Goal: Transaction & Acquisition: Book appointment/travel/reservation

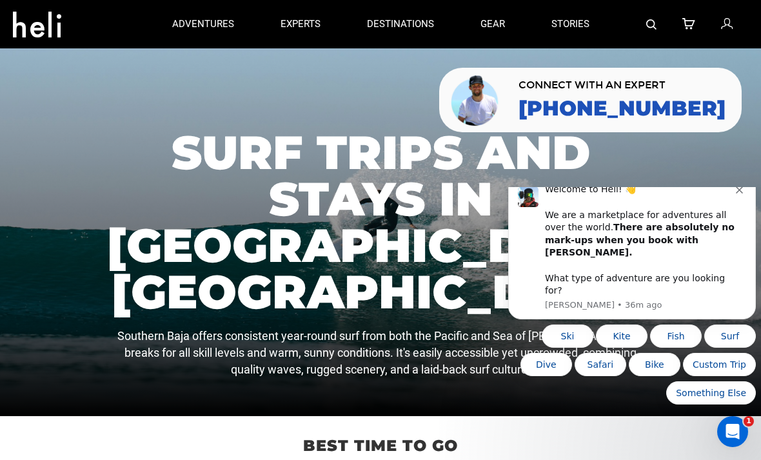
scroll to position [1, 0]
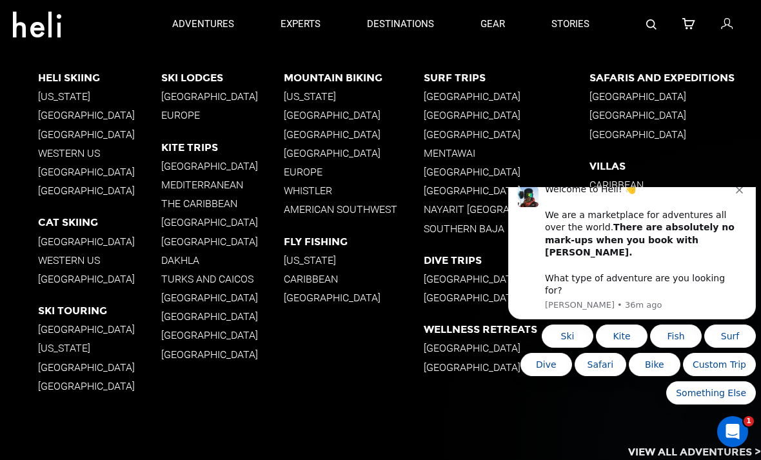
click at [473, 228] on p "Southern Baja" at bounding box center [507, 229] width 166 height 12
click at [470, 233] on p "Southern Baja" at bounding box center [507, 229] width 166 height 12
click at [741, 194] on icon "Dismiss notification" at bounding box center [739, 189] width 7 height 7
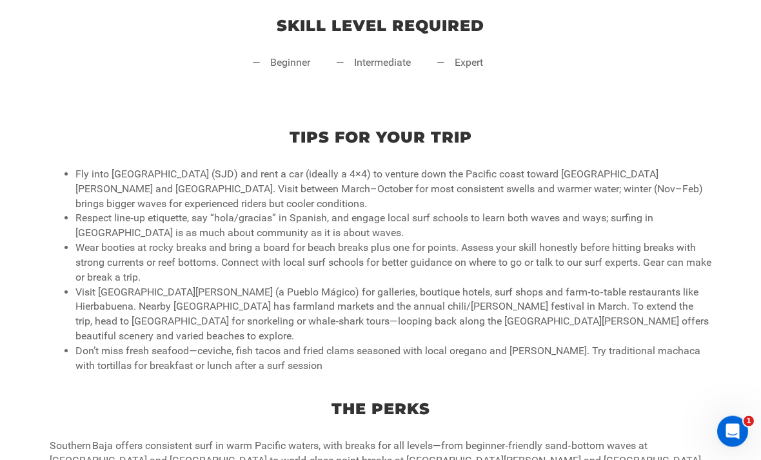
scroll to position [552, 0]
click at [21, 380] on div "Tips for your trip Fly into [GEOGRAPHIC_DATA] (SJD) and rent a car (ideally a 4…" at bounding box center [380, 244] width 761 height 272
click at [31, 420] on p "The Perks" at bounding box center [380, 409] width 735 height 22
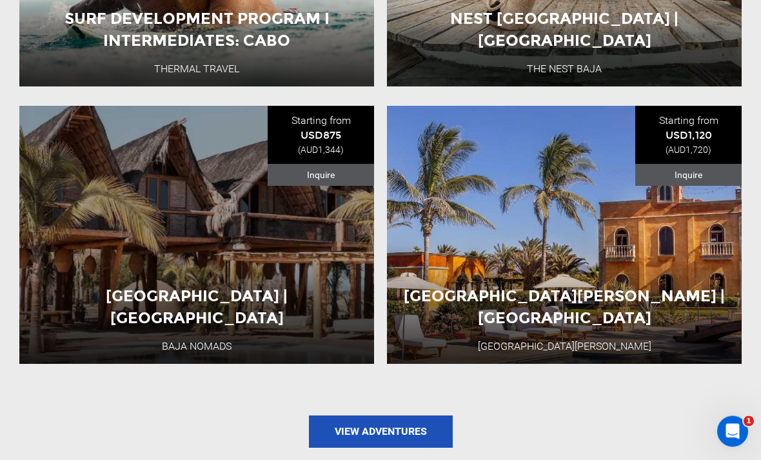
scroll to position [1915, 0]
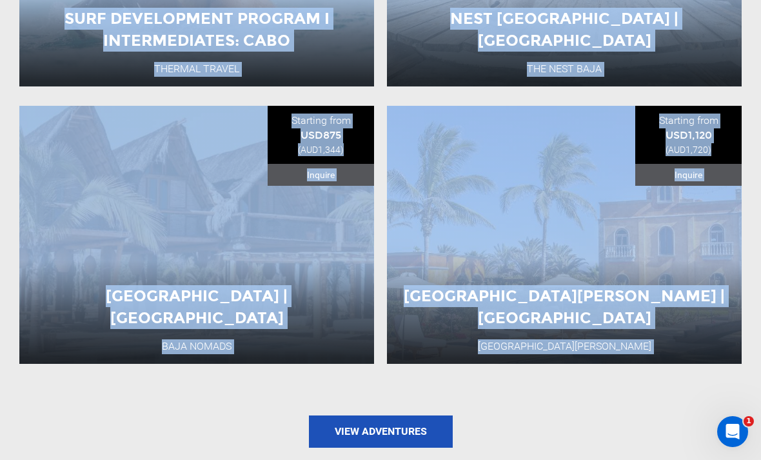
click at [3, 387] on section "Featured Adventures Surf Development Program I Intermediates: [GEOGRAPHIC_DATA]…" at bounding box center [380, 135] width 761 height 727
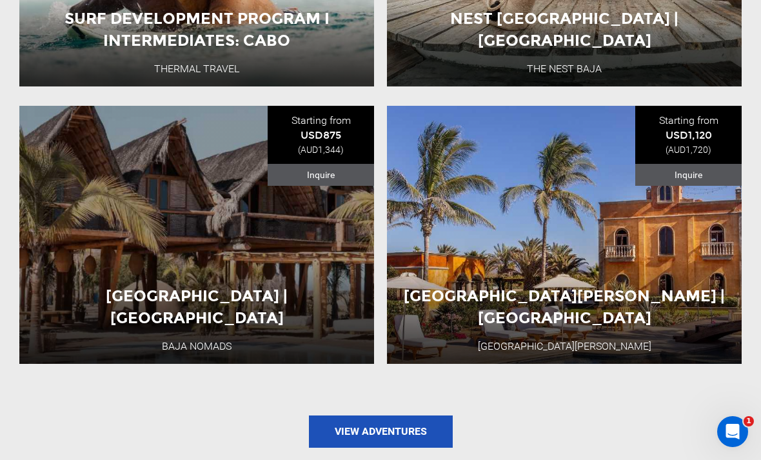
click at [220, 291] on button "View Adventure" at bounding box center [196, 307] width 129 height 32
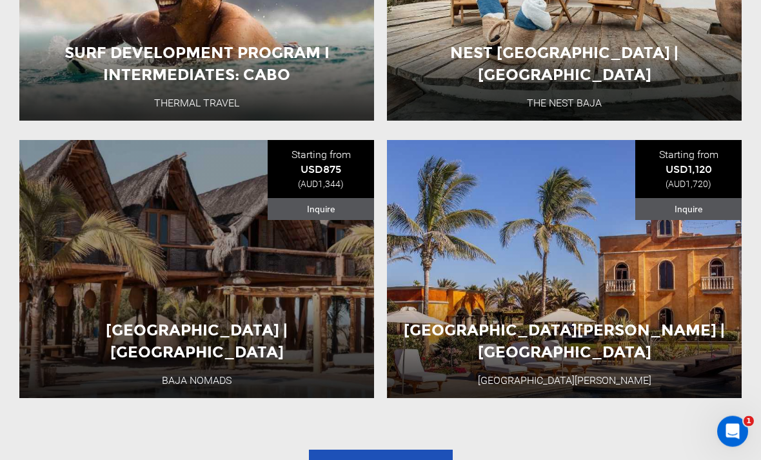
scroll to position [1881, 0]
click at [583, 325] on button "View Adventure" at bounding box center [564, 341] width 129 height 32
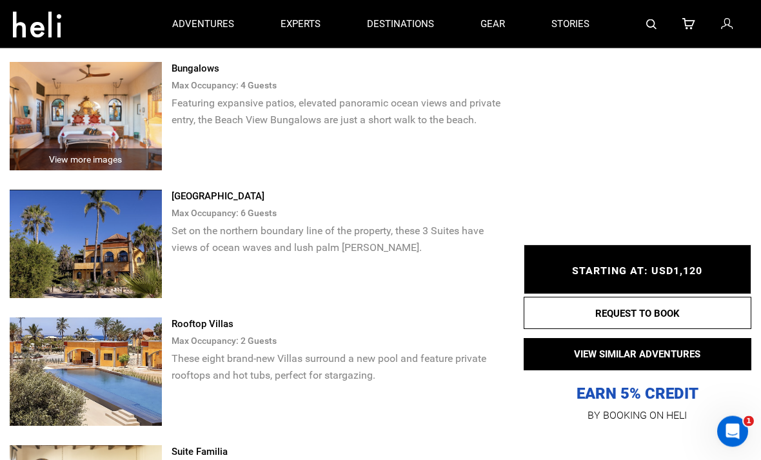
scroll to position [2171, 0]
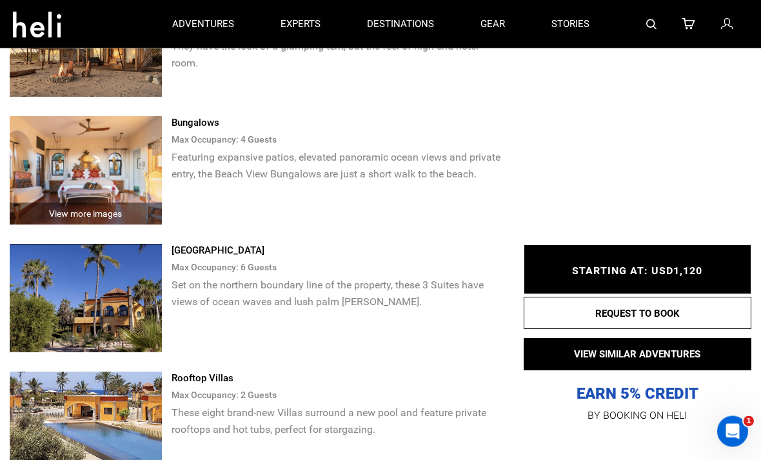
click at [55, 313] on img at bounding box center [86, 298] width 152 height 108
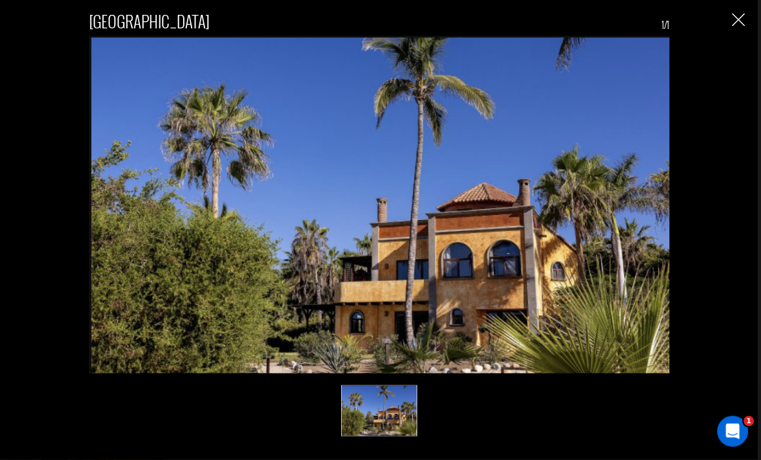
scroll to position [2425, 0]
click at [742, 25] on img "Close" at bounding box center [738, 20] width 13 height 13
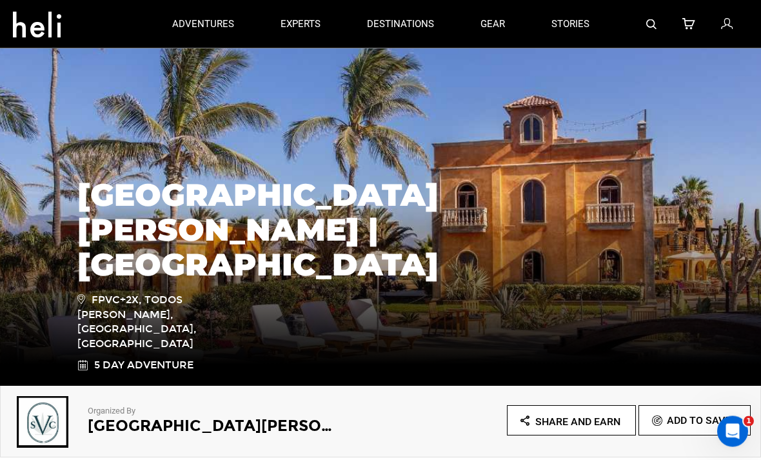
scroll to position [0, 0]
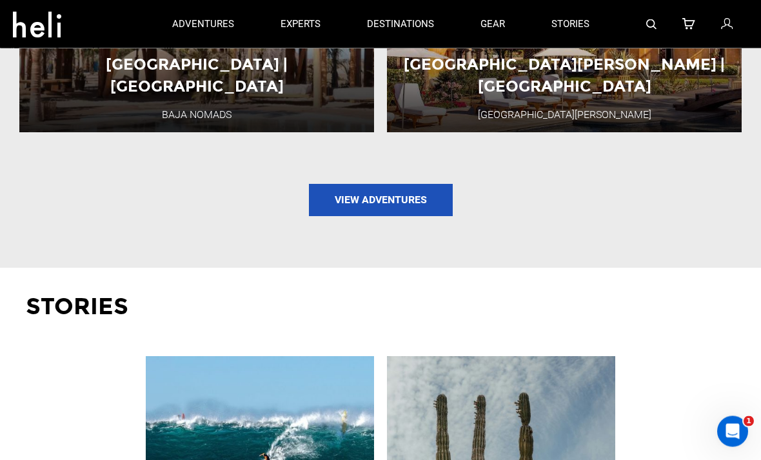
scroll to position [2102, 0]
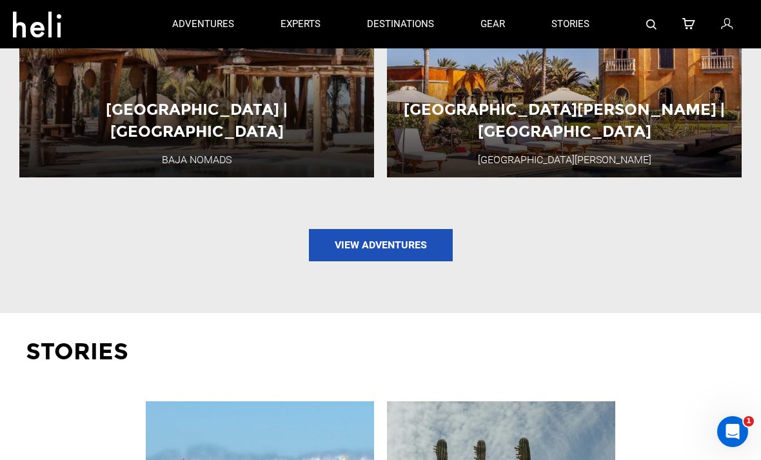
click at [413, 233] on link "View Adventures" at bounding box center [381, 245] width 144 height 32
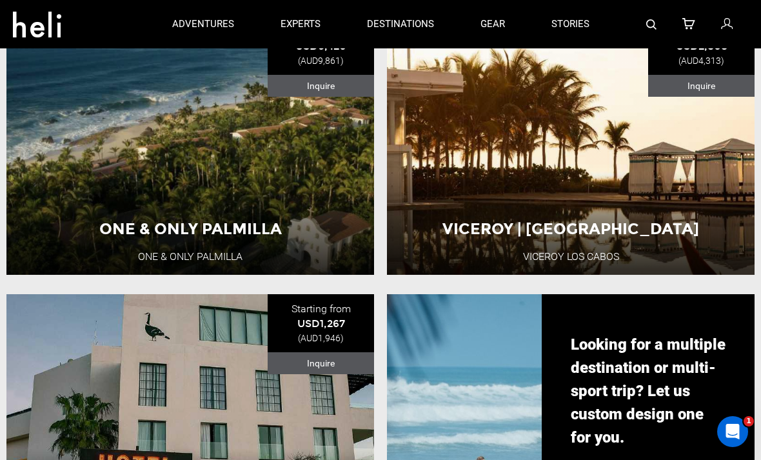
scroll to position [1048, 0]
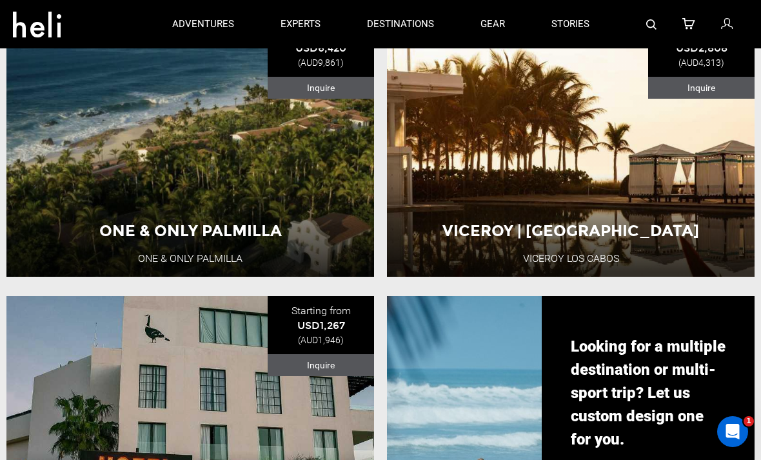
click at [630, 225] on button "View Adventure" at bounding box center [570, 209] width 129 height 32
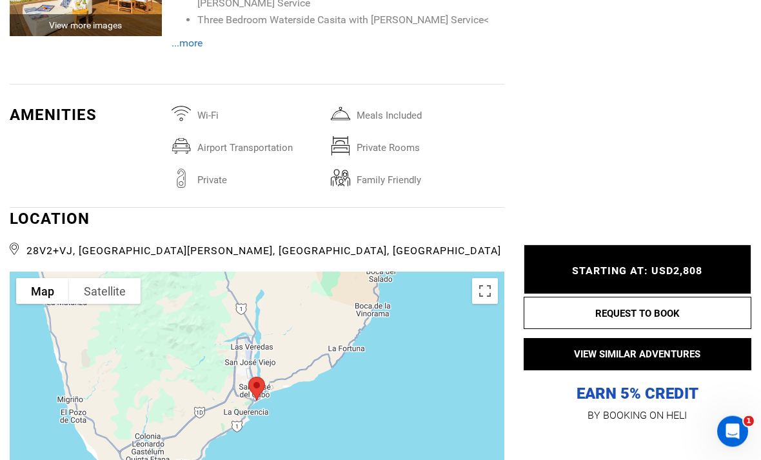
scroll to position [3506, 0]
